Goal: Find specific page/section: Find specific page/section

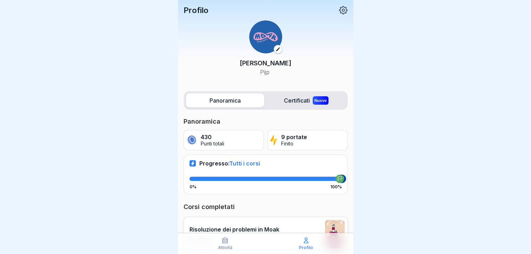
click at [299, 97] on font "Certificati" at bounding box center [297, 100] width 26 height 8
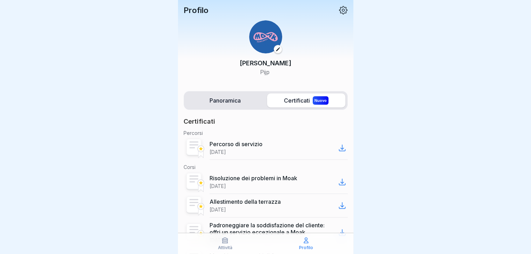
click at [276, 49] on icon at bounding box center [278, 49] width 4 height 4
click at [339, 11] on icon at bounding box center [343, 10] width 8 height 8
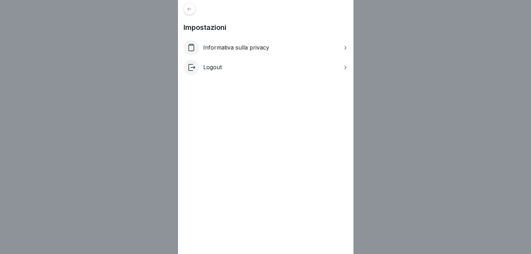
click at [192, 13] on div at bounding box center [189, 9] width 12 height 12
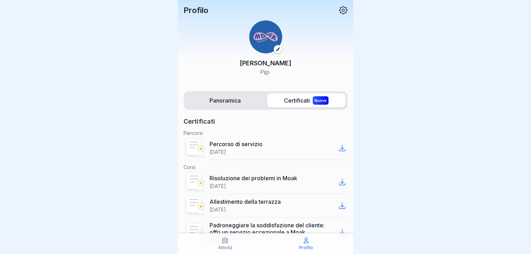
click at [215, 99] on label "Panoramica" at bounding box center [225, 100] width 78 height 14
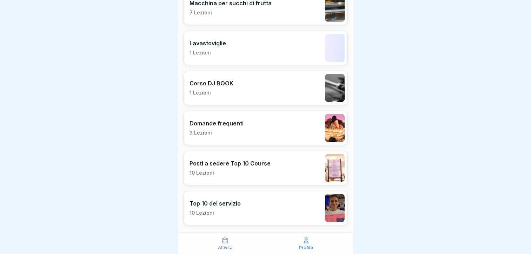
scroll to position [351, 0]
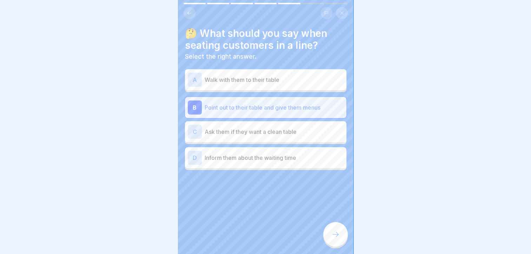
scroll to position [100, 0]
